Goal: Navigation & Orientation: Go to known website

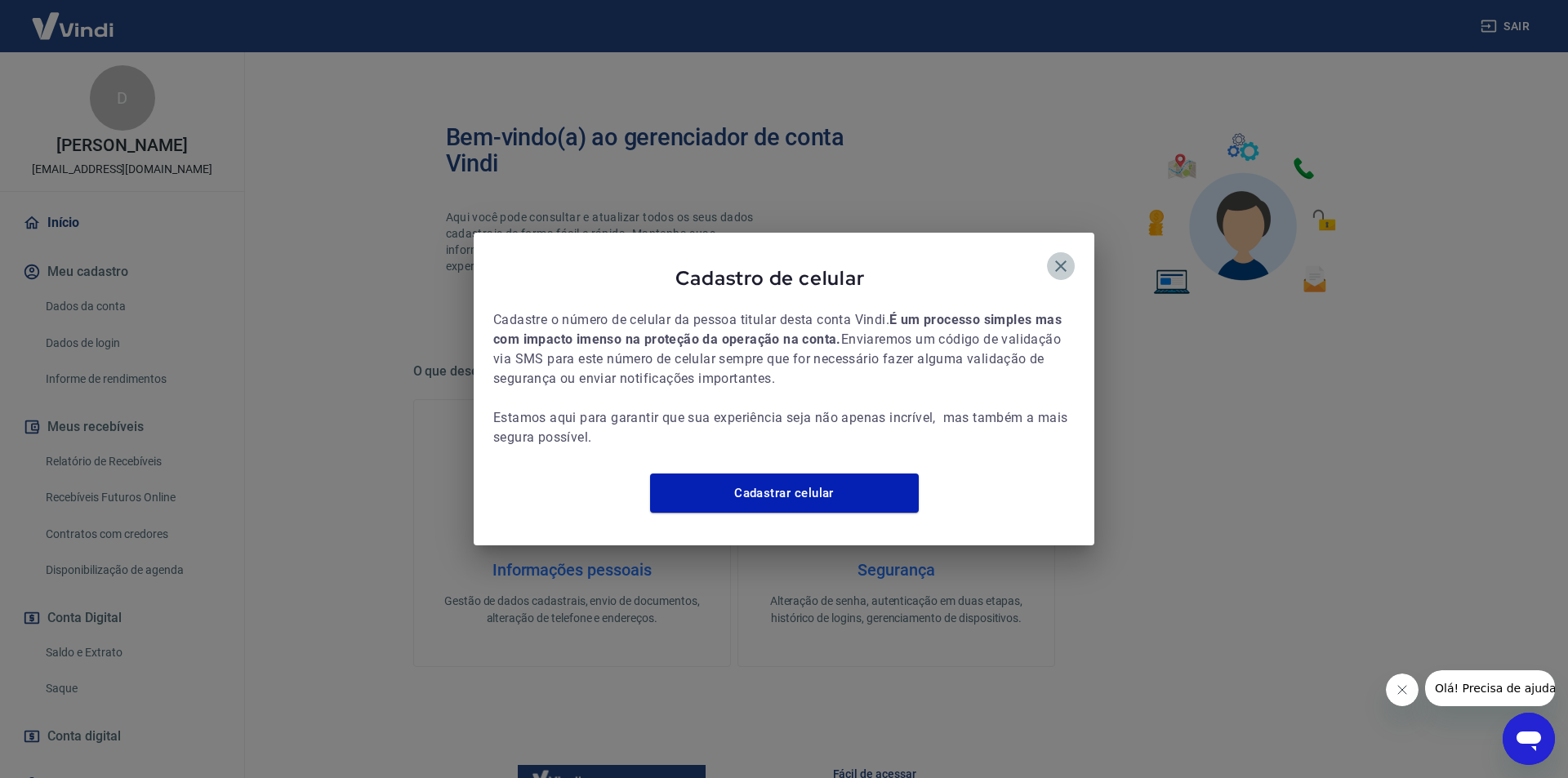
click at [1056, 256] on icon "button" at bounding box center [1061, 266] width 20 height 20
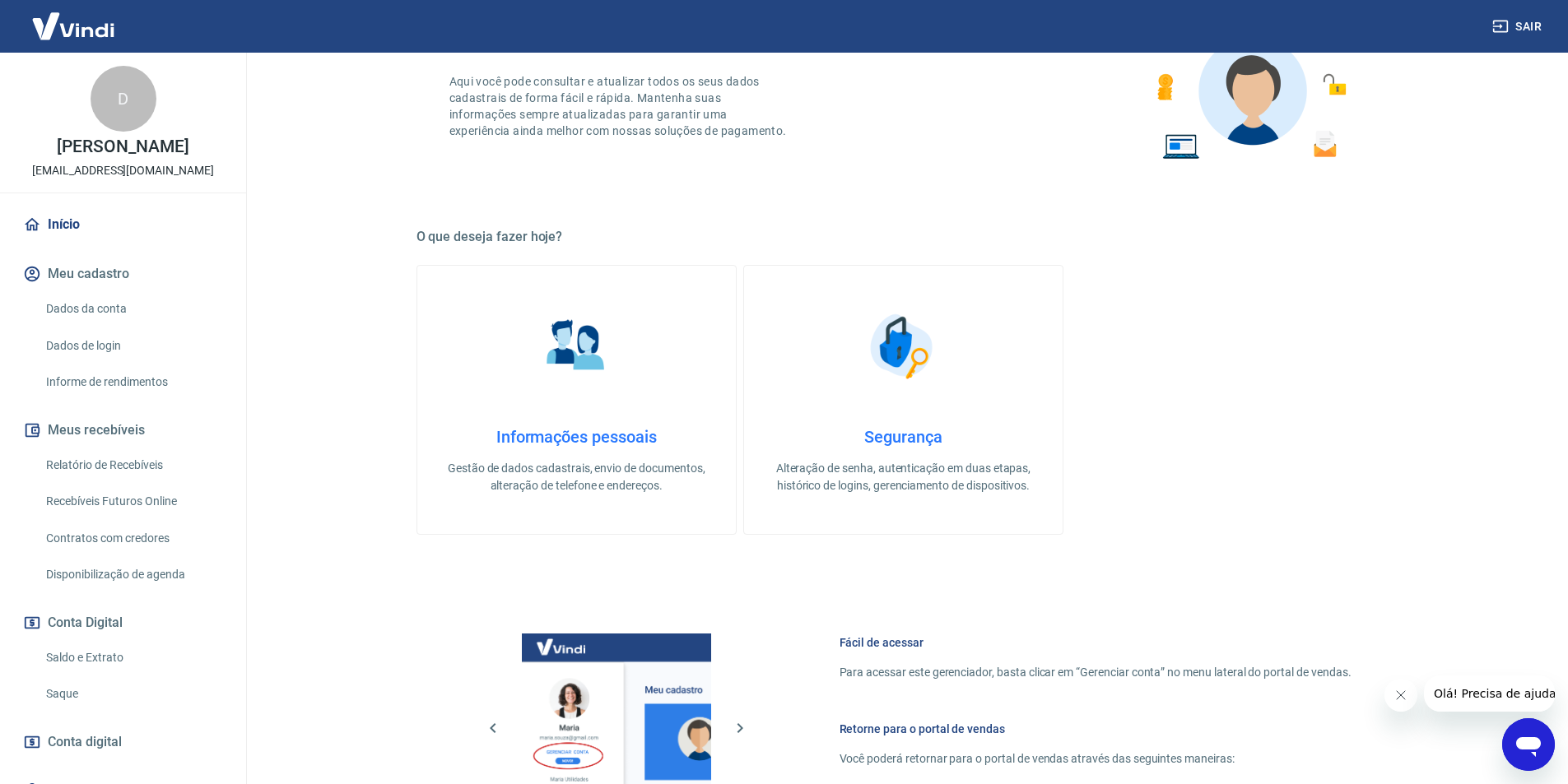
scroll to position [438, 0]
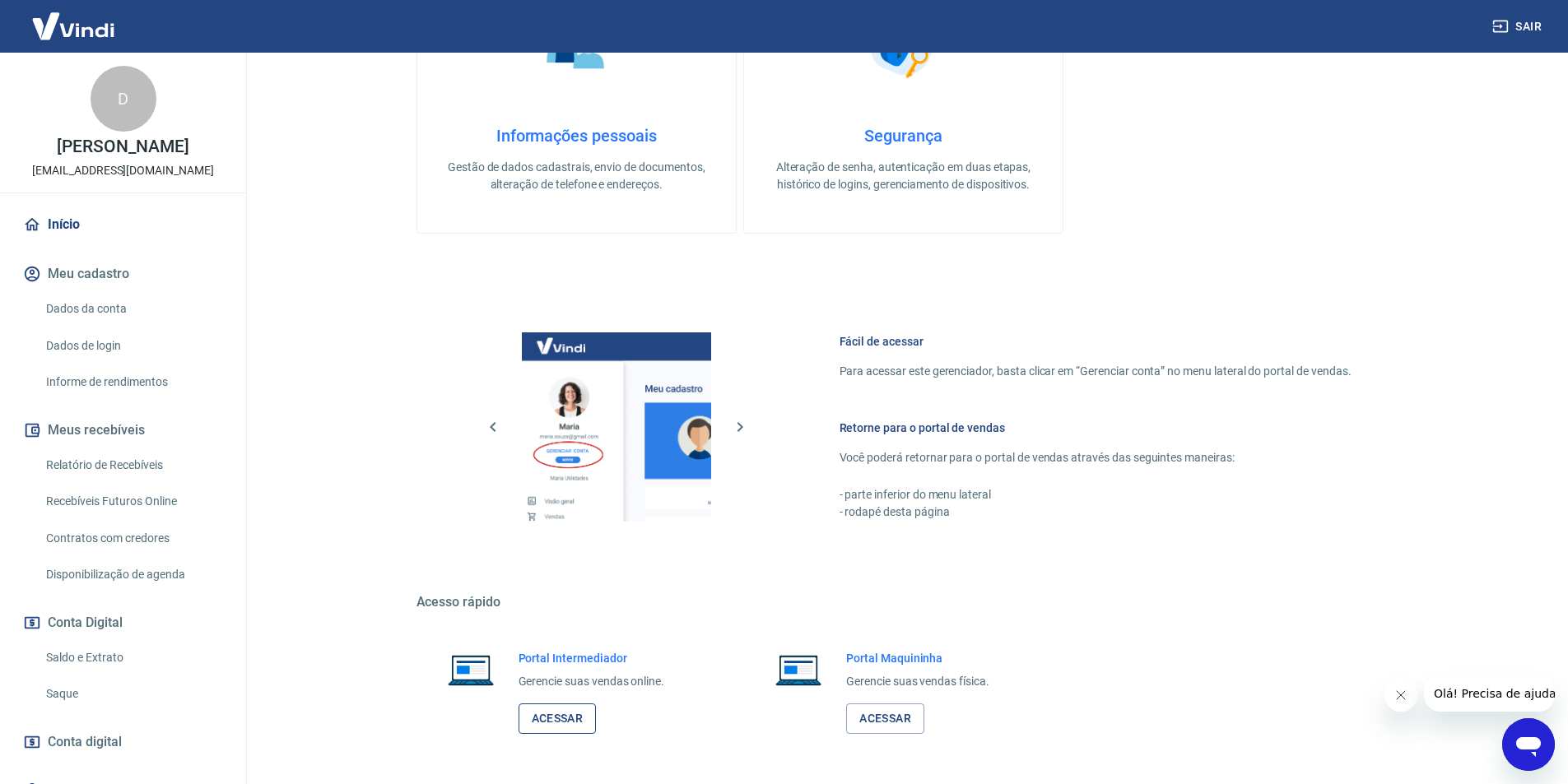
click at [569, 707] on link "Acessar" at bounding box center [557, 718] width 78 height 30
